Goal: Task Accomplishment & Management: Complete application form

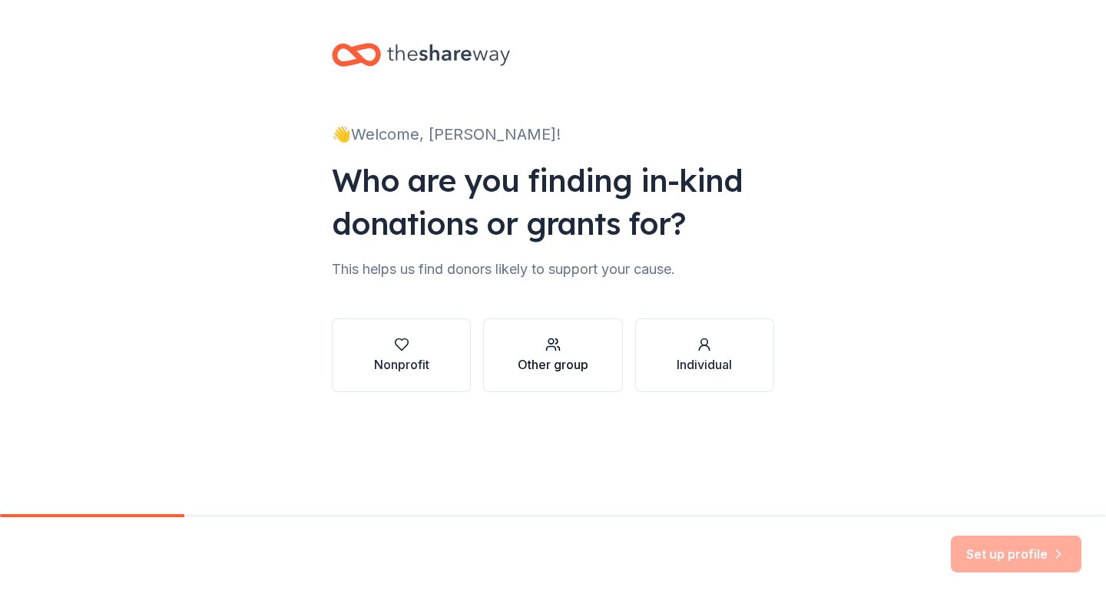
click at [550, 345] on icon "button" at bounding box center [552, 344] width 15 height 15
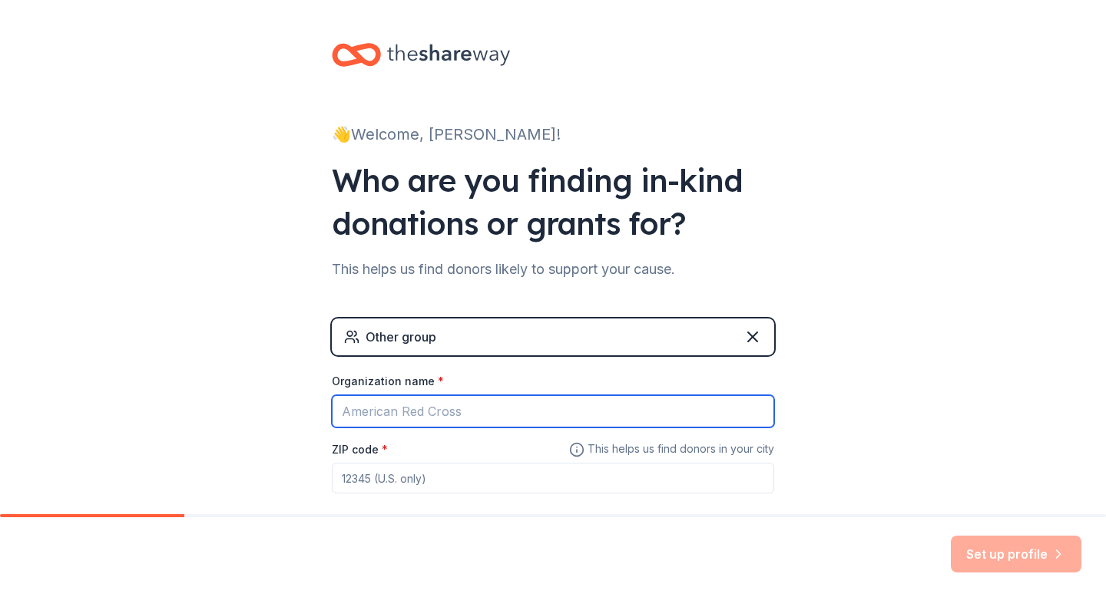
click at [510, 415] on input "Organization name *" at bounding box center [553, 411] width 442 height 32
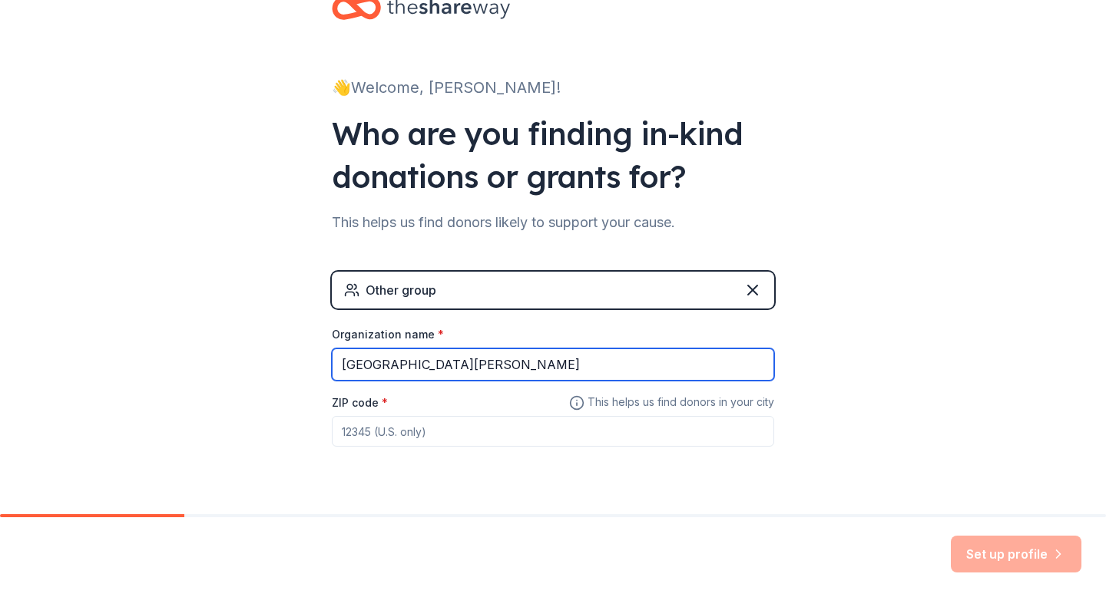
scroll to position [83, 0]
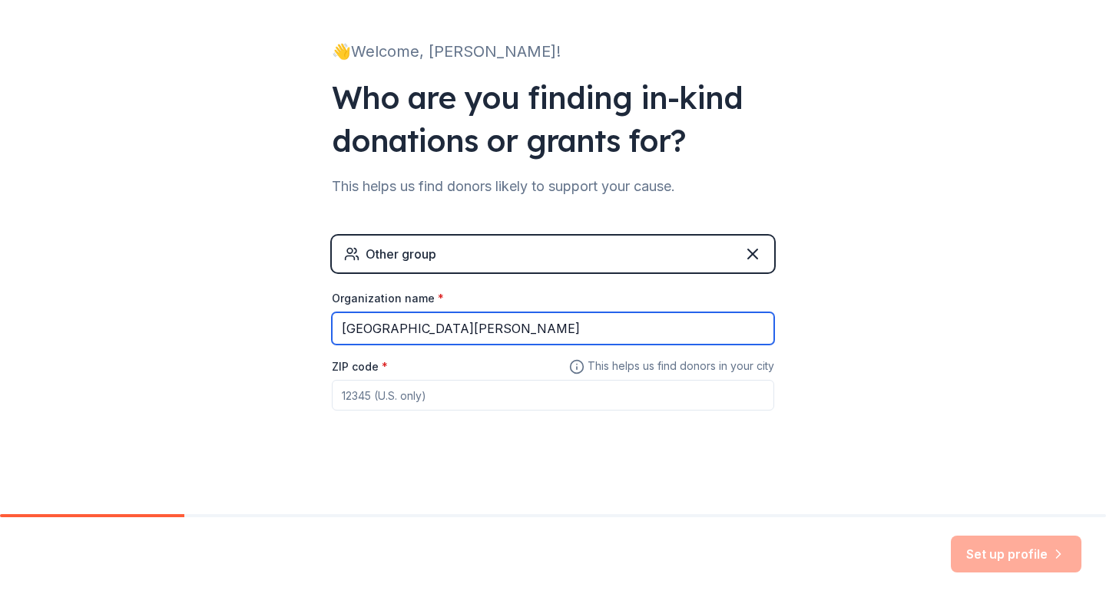
type input "[GEOGRAPHIC_DATA][PERSON_NAME]"
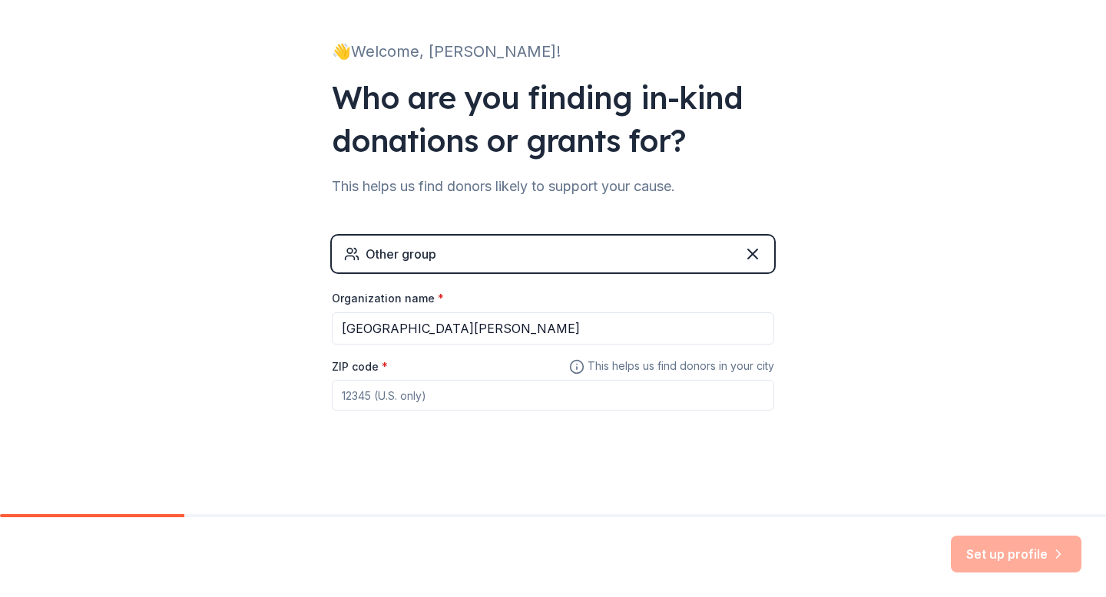
click at [462, 385] on input "ZIP code *" at bounding box center [553, 395] width 442 height 31
type input "46241"
click at [984, 549] on button "Set up profile" at bounding box center [1016, 554] width 131 height 37
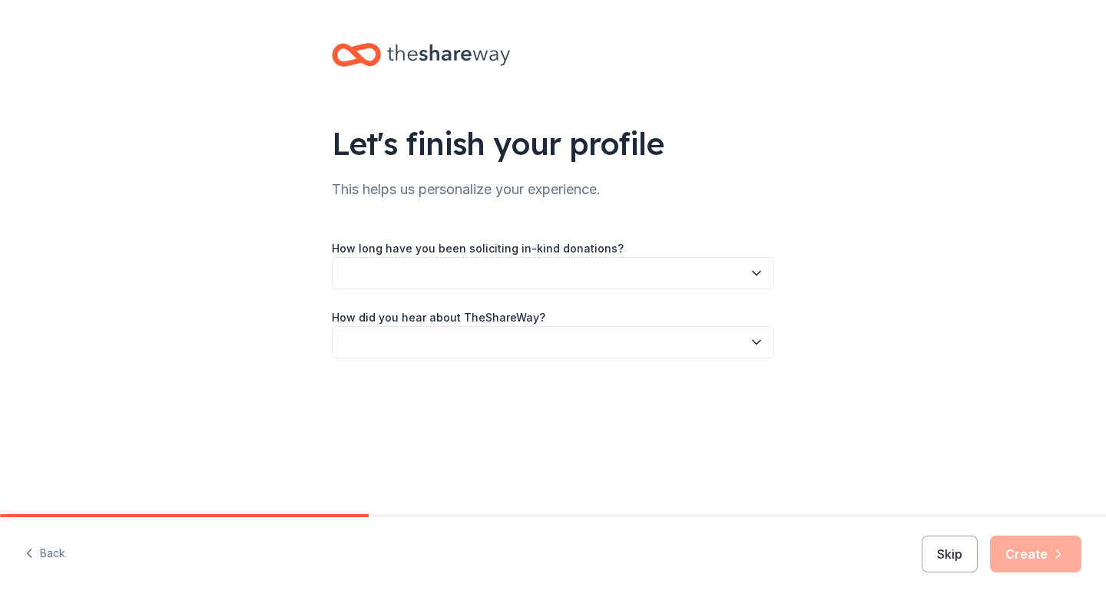
click at [751, 270] on icon "button" at bounding box center [756, 273] width 15 height 15
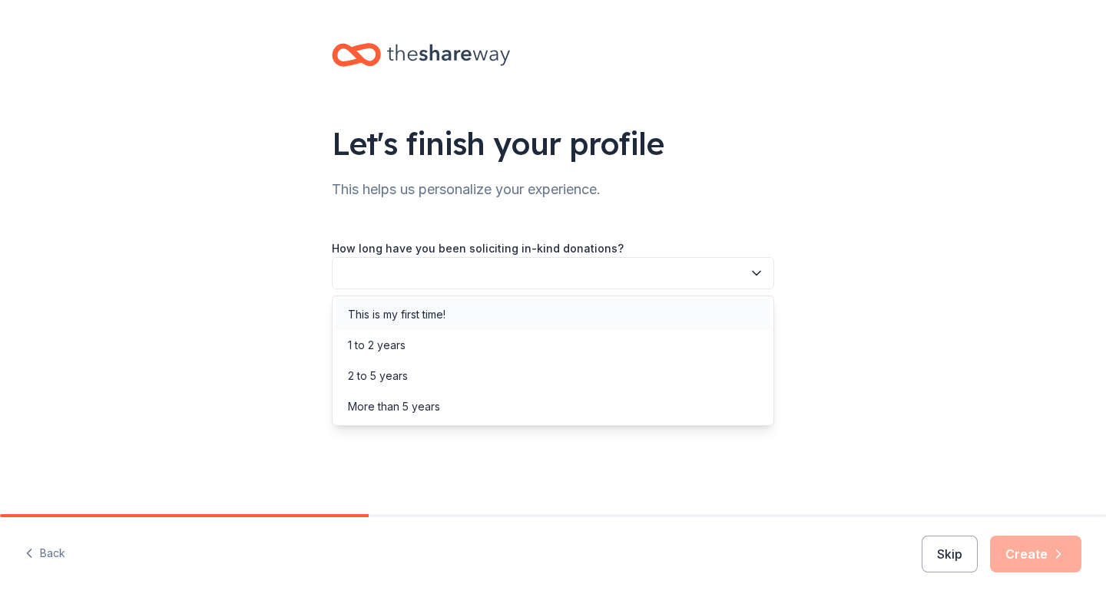
click at [650, 312] on div "This is my first time!" at bounding box center [553, 314] width 435 height 31
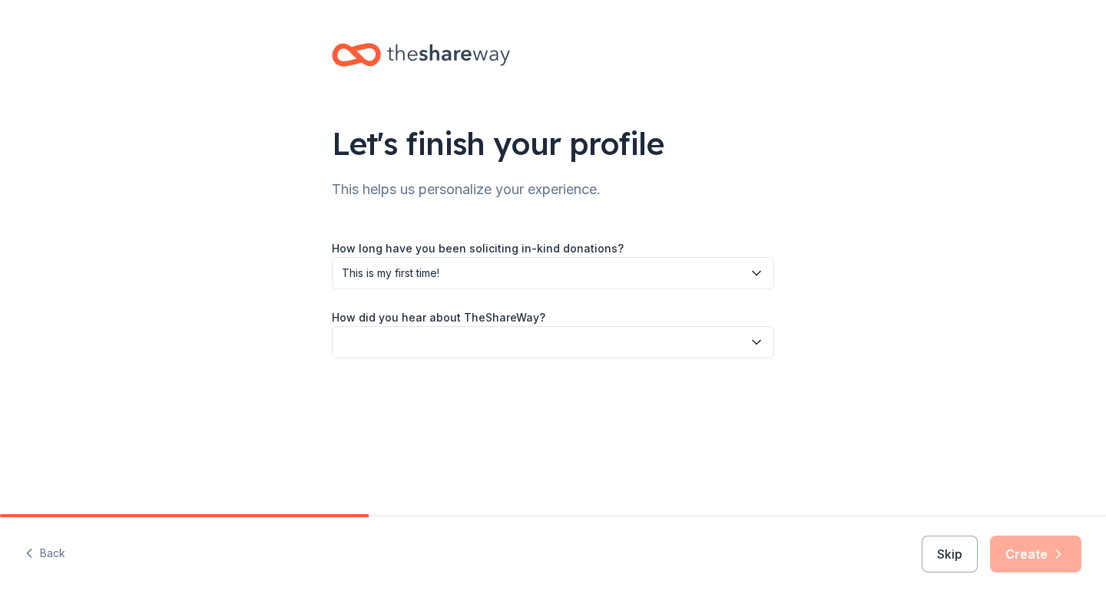
click at [636, 346] on button "button" at bounding box center [553, 342] width 442 height 32
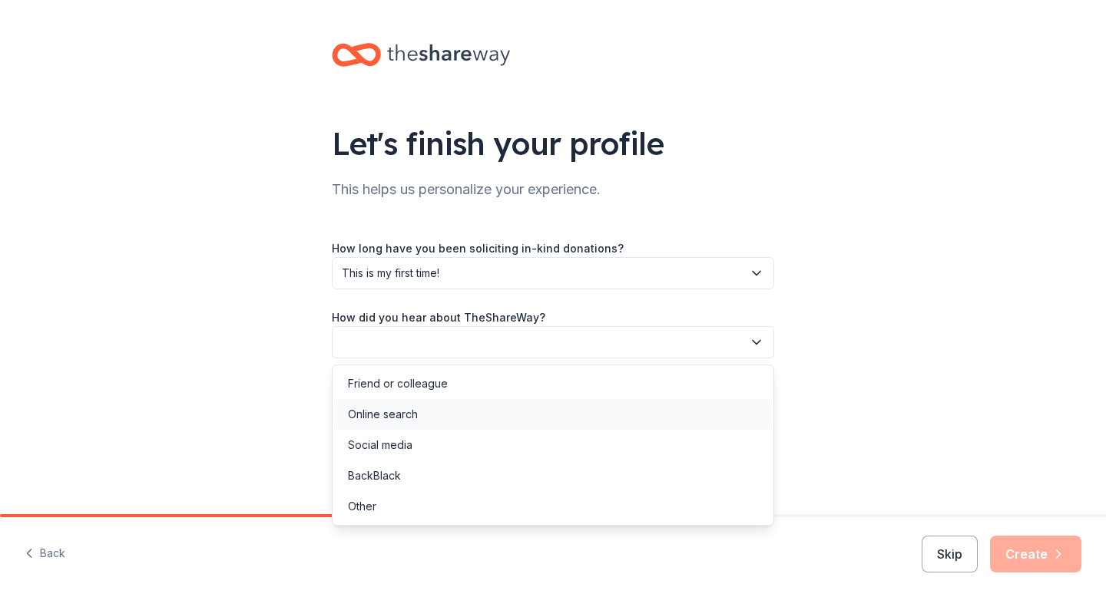
click at [599, 405] on div "Online search" at bounding box center [553, 414] width 435 height 31
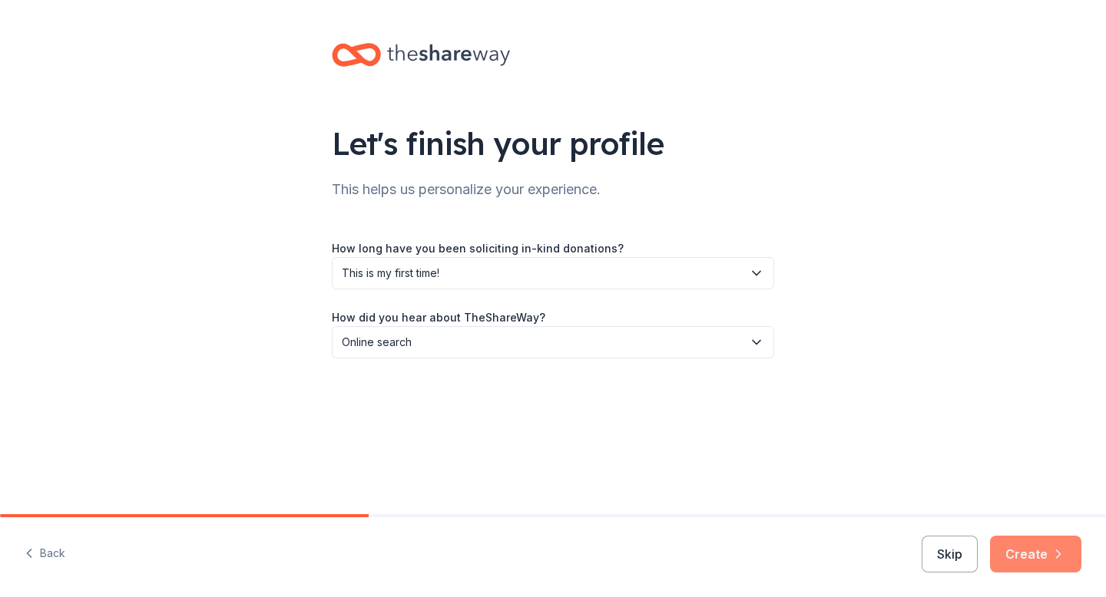
click at [1053, 557] on icon "button" at bounding box center [1057, 554] width 15 height 15
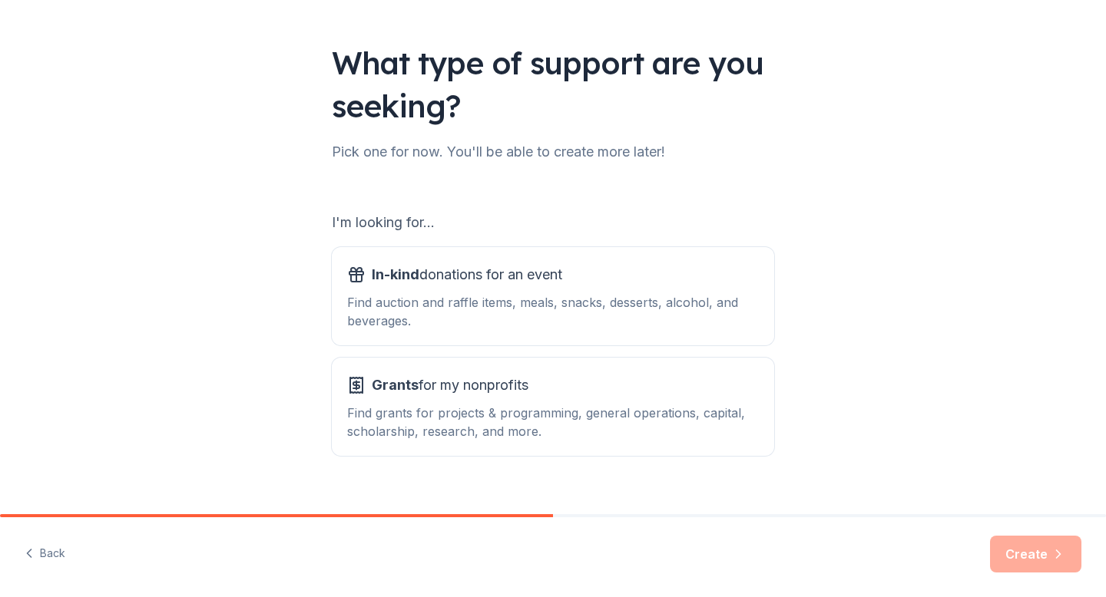
scroll to position [98, 0]
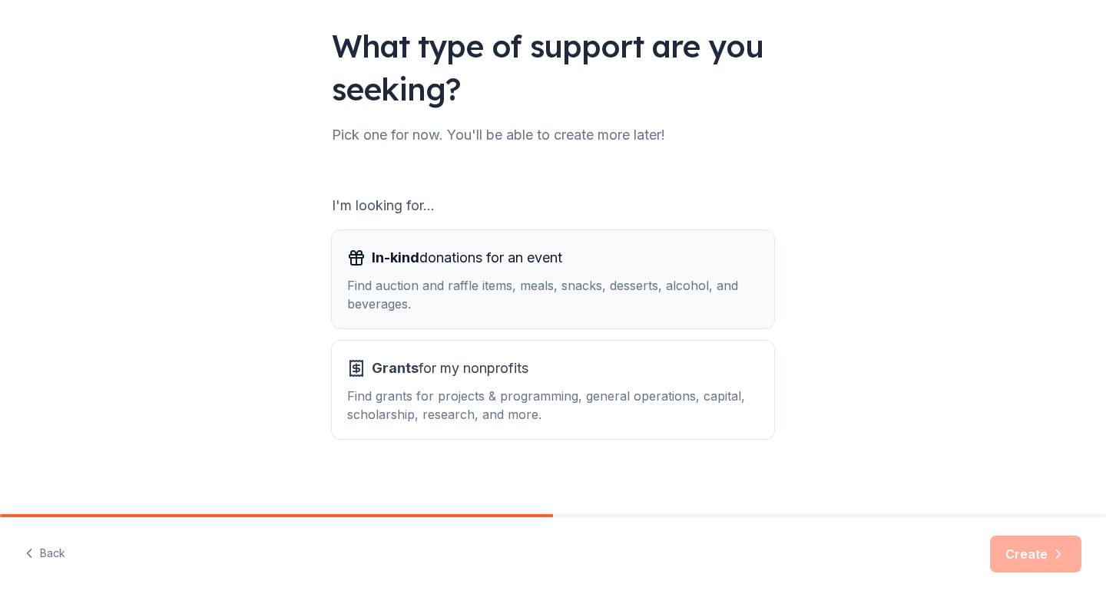
click at [725, 286] on div "Find auction and raffle items, meals, snacks, desserts, alcohol, and beverages." at bounding box center [553, 294] width 412 height 37
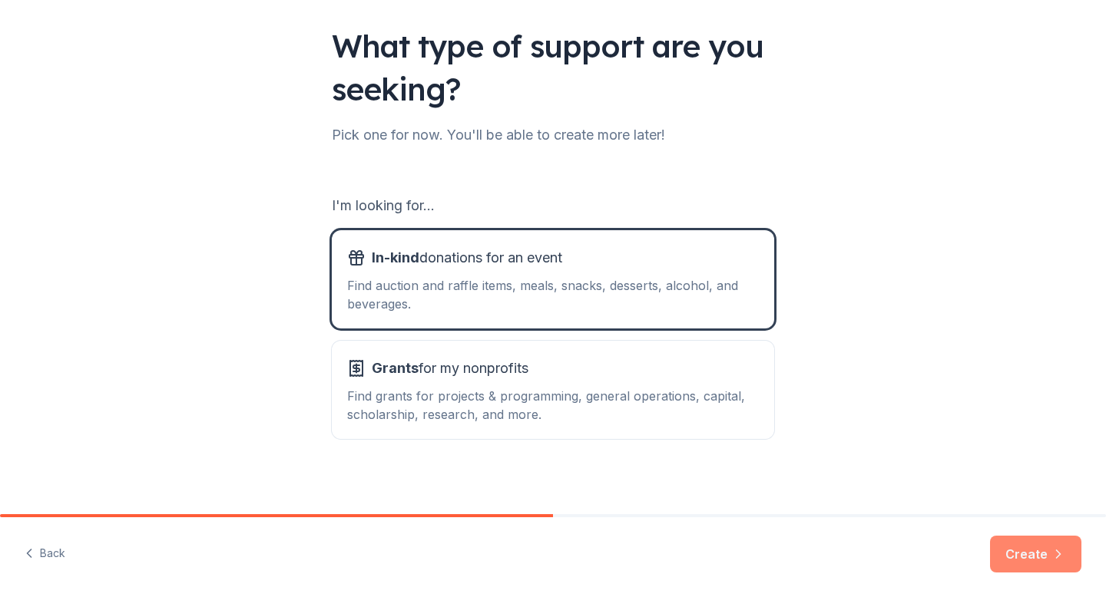
click at [1025, 551] on button "Create" at bounding box center [1035, 554] width 91 height 37
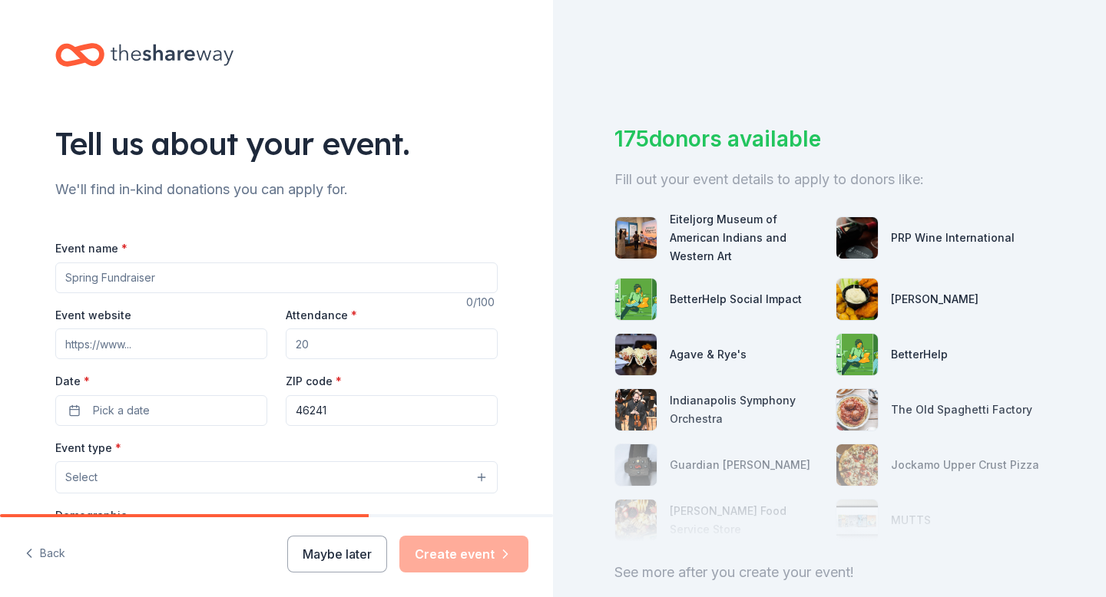
click at [273, 271] on input "Event name *" at bounding box center [276, 278] width 442 height 31
type input "Holiday"
click at [332, 554] on button "Maybe later" at bounding box center [337, 554] width 100 height 37
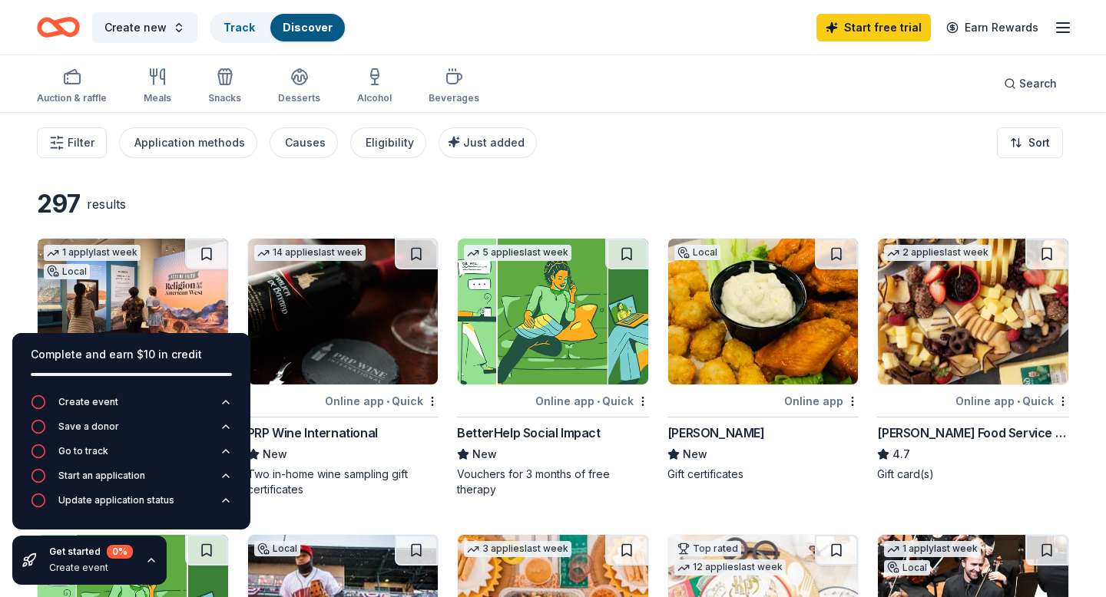
click at [303, 141] on div "Causes" at bounding box center [305, 143] width 41 height 18
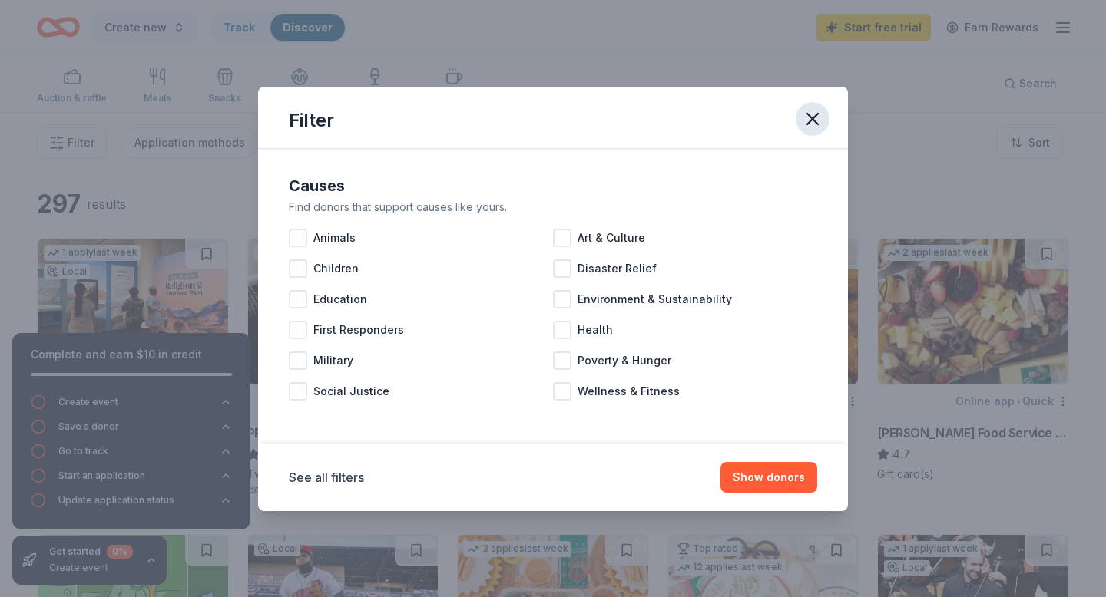
click at [807, 125] on icon "button" at bounding box center [812, 118] width 21 height 21
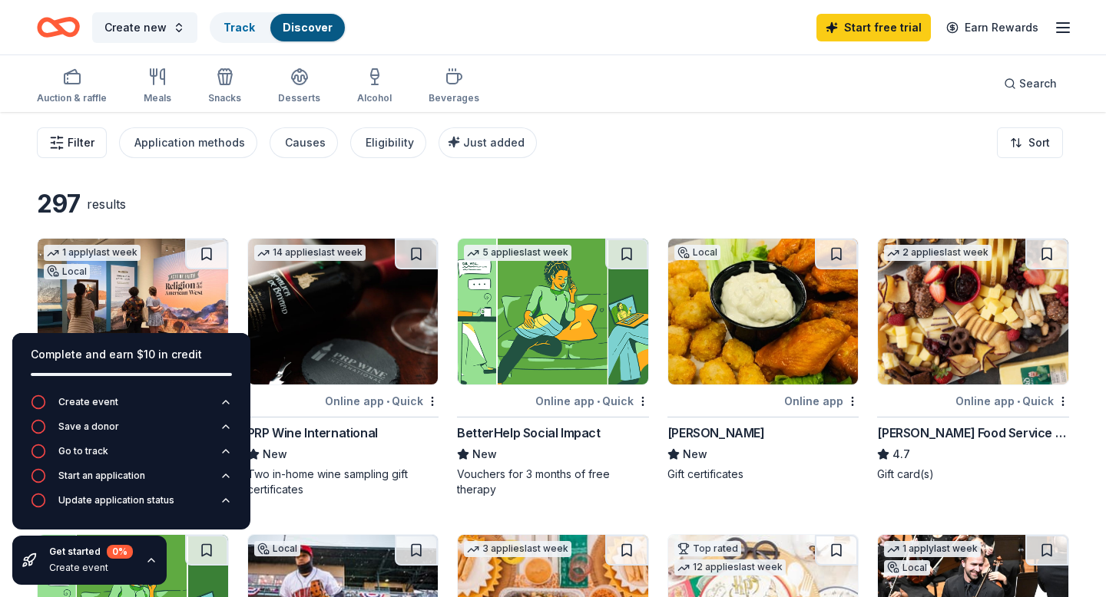
click at [64, 142] on button "Filter" at bounding box center [72, 142] width 70 height 31
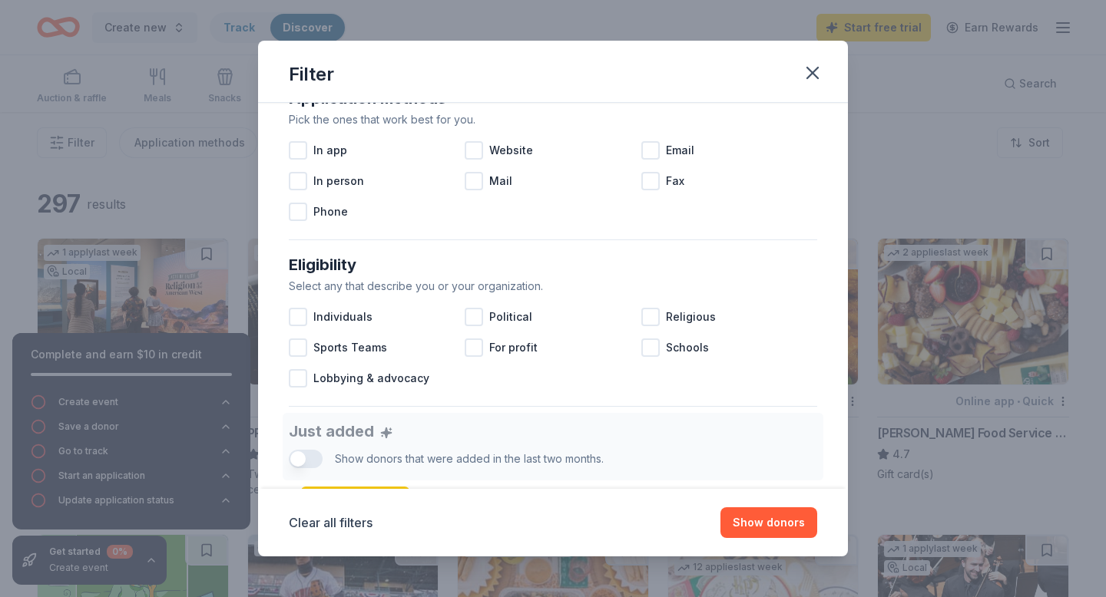
scroll to position [304, 0]
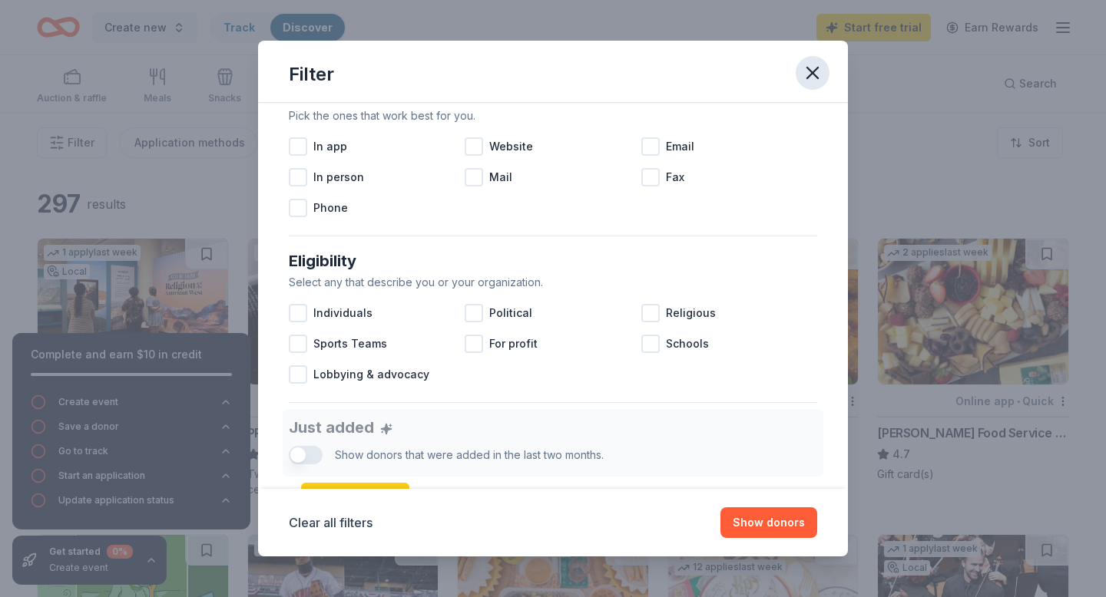
click at [812, 81] on icon "button" at bounding box center [812, 72] width 21 height 21
